Goal: Information Seeking & Learning: Learn about a topic

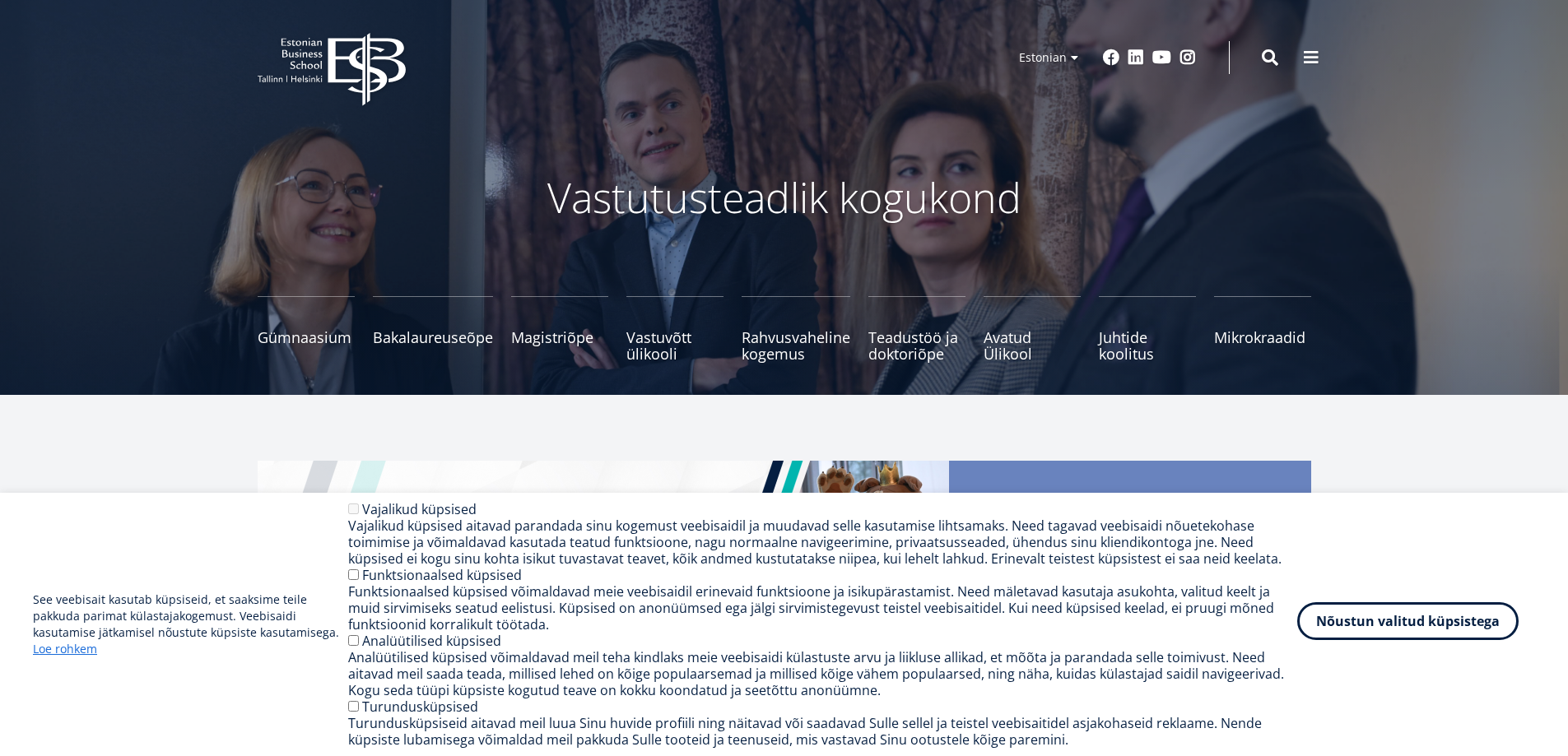
click at [1380, 625] on button "Nõustun valitud küpsistega" at bounding box center [1407, 621] width 221 height 37
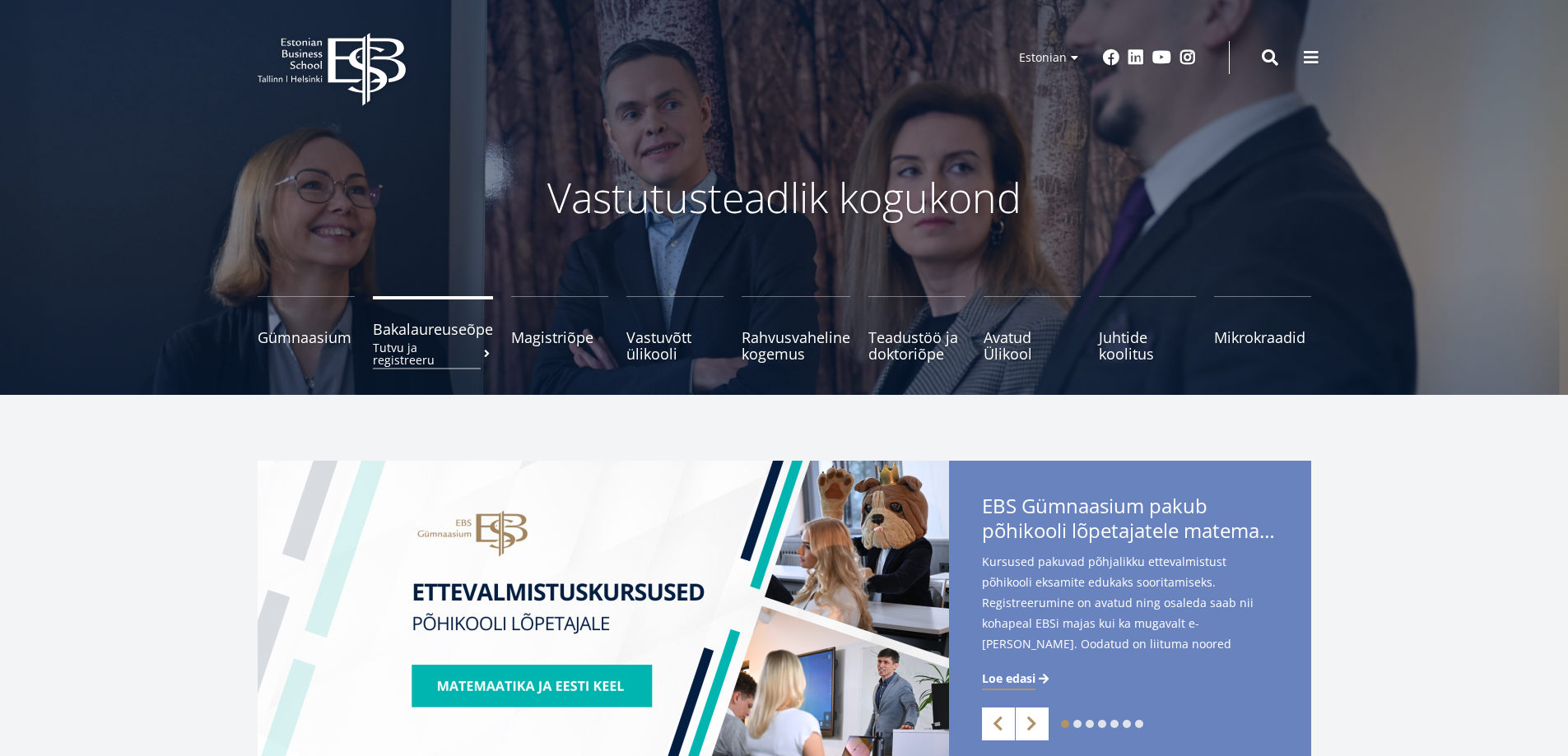
click at [450, 337] on span "Bakalaureuseõpe Tutvu ja registreeru" at bounding box center [432, 328] width 120 height 16
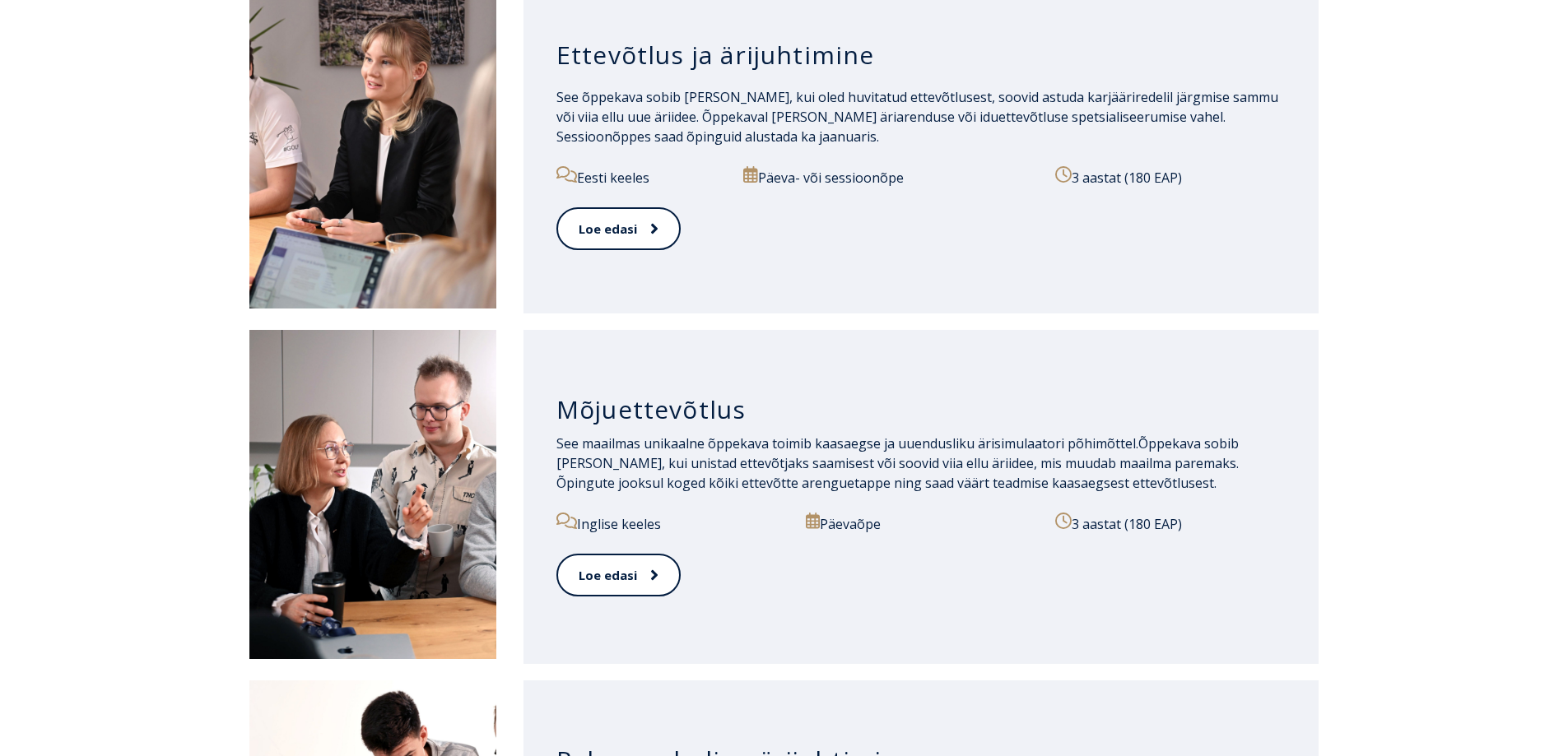
scroll to position [713, 0]
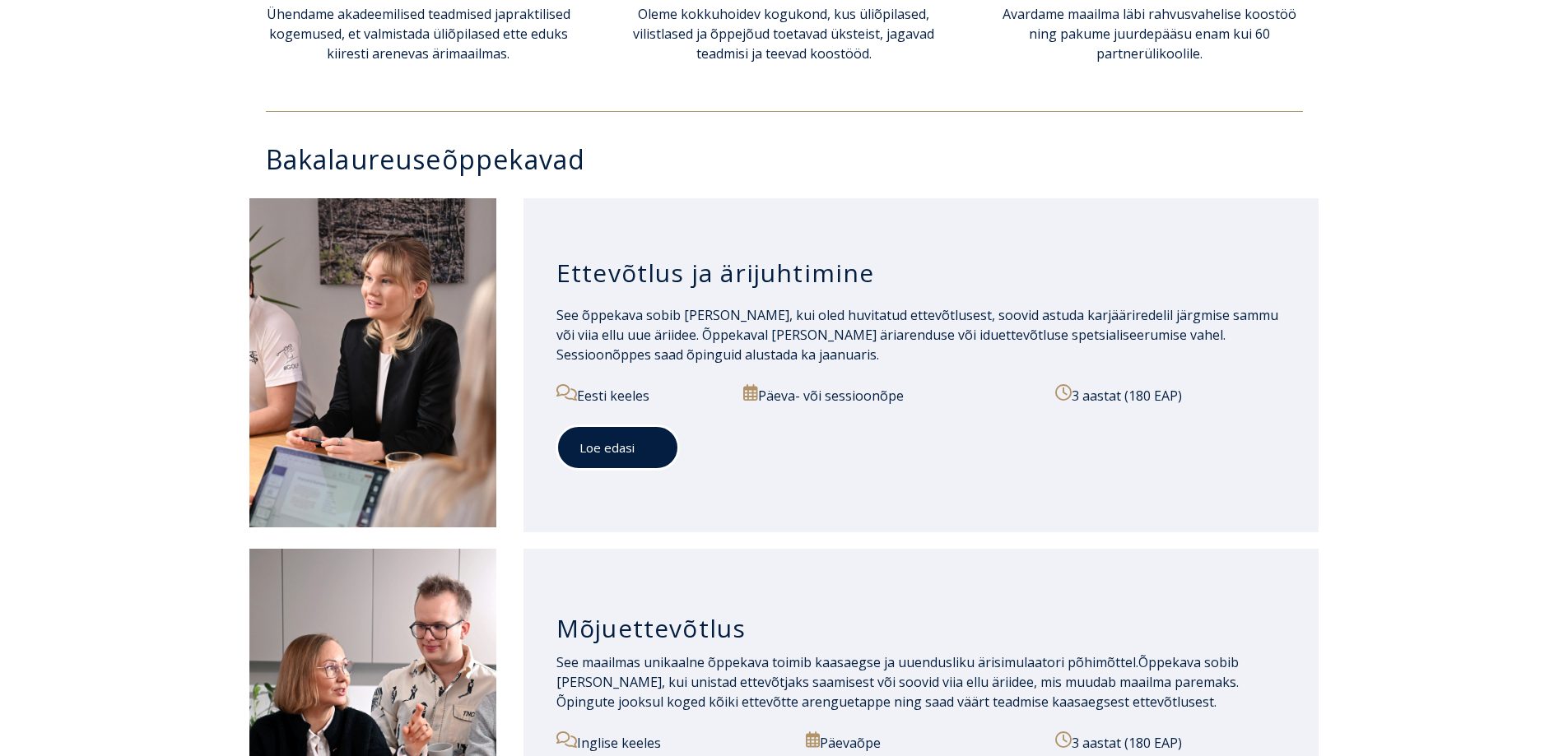
click at [619, 440] on link "Loe edasi" at bounding box center [618, 447] width 123 height 45
